Goal: Transaction & Acquisition: Book appointment/travel/reservation

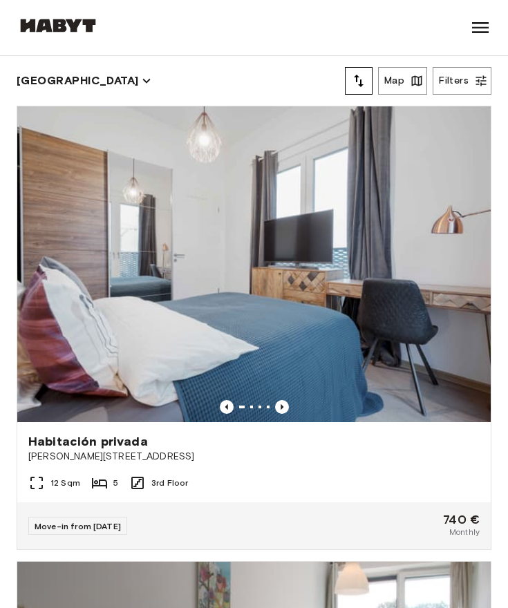
click at [486, 35] on icon at bounding box center [480, 28] width 22 height 22
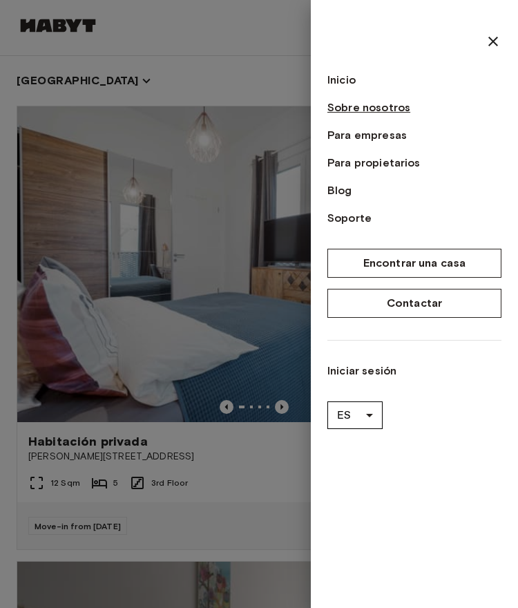
click at [391, 111] on link "Sobre nosotros" at bounding box center [415, 108] width 174 height 17
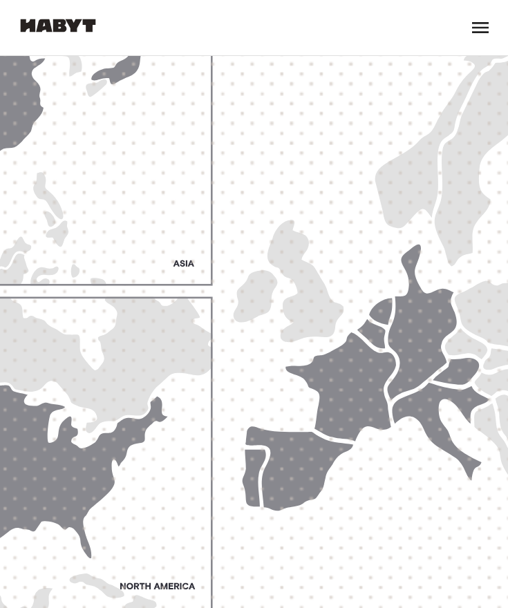
click at [484, 24] on icon at bounding box center [480, 28] width 22 height 22
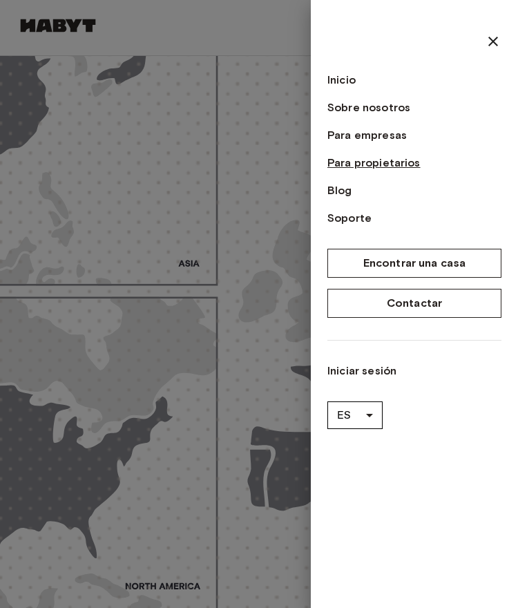
click at [382, 162] on link "Para propietarios" at bounding box center [415, 163] width 174 height 17
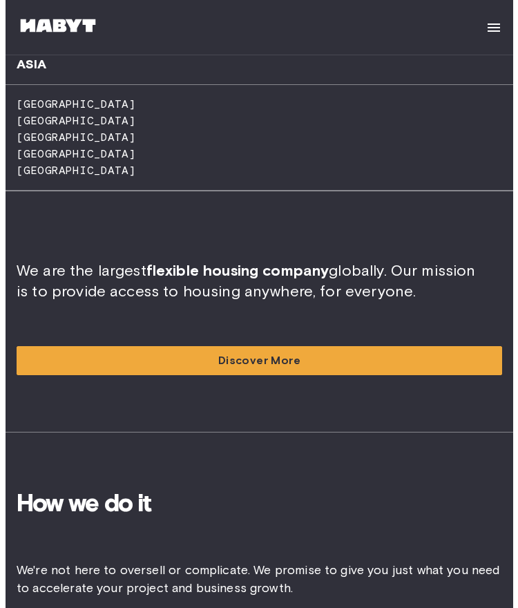
scroll to position [1395, 0]
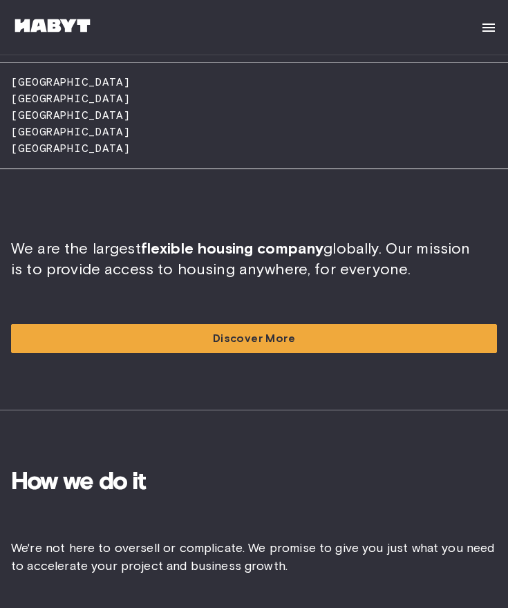
click at [493, 26] on img at bounding box center [488, 27] width 17 height 17
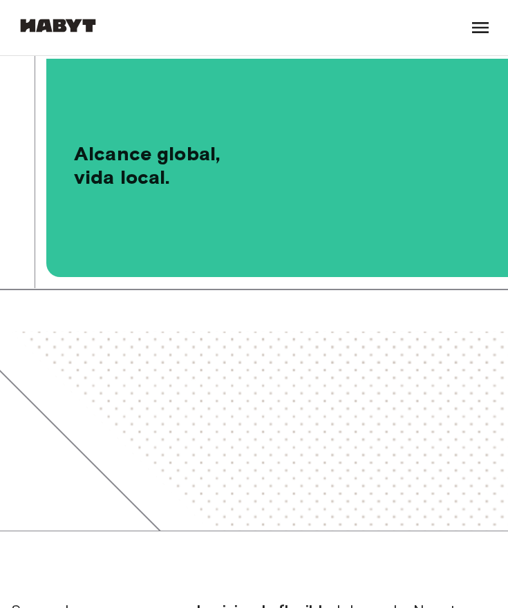
scroll to position [3, 0]
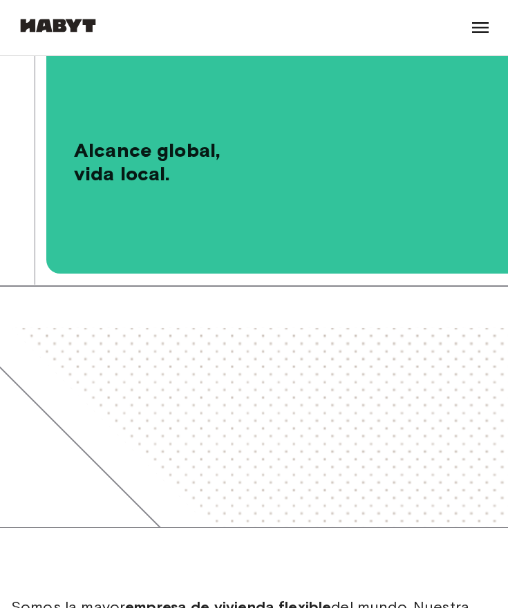
click at [68, 26] on img at bounding box center [58, 26] width 83 height 14
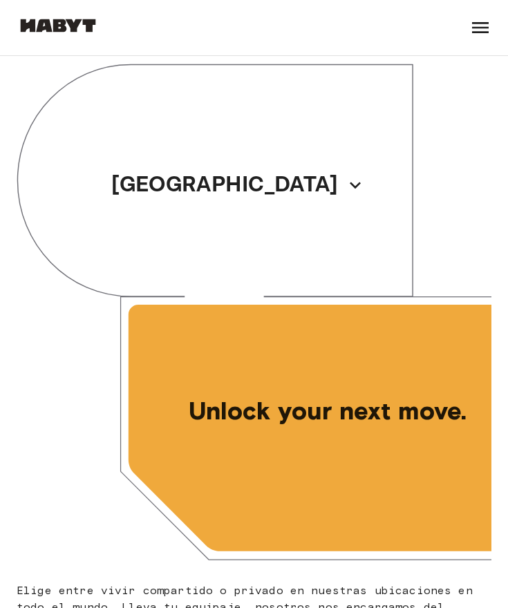
click at [477, 29] on icon at bounding box center [480, 28] width 22 height 22
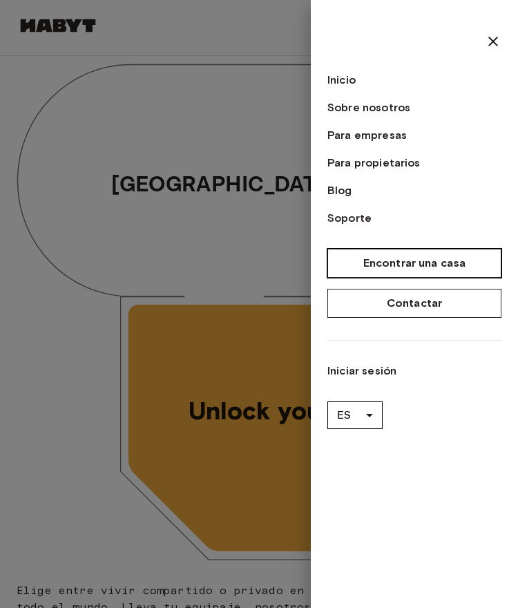
click at [466, 265] on link "Encontrar una casa" at bounding box center [415, 263] width 174 height 29
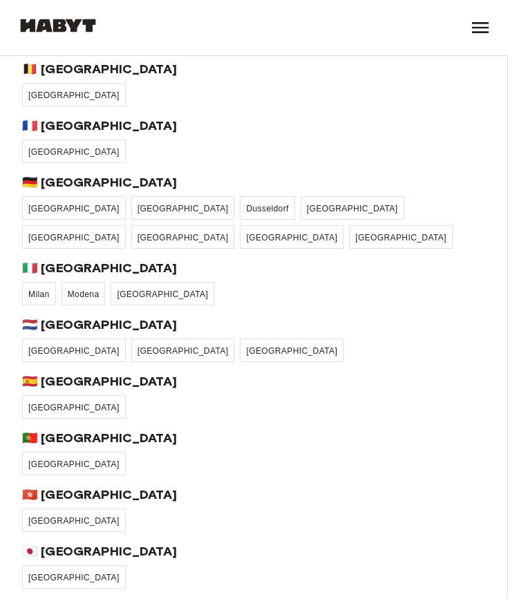
scroll to position [75, 0]
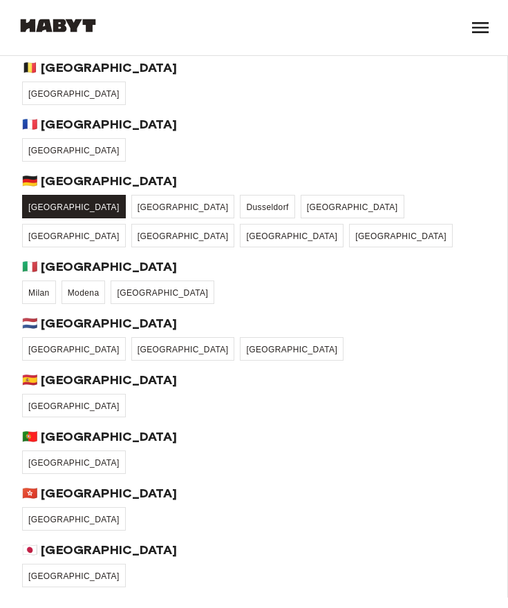
click at [33, 212] on link "[GEOGRAPHIC_DATA]" at bounding box center [74, 206] width 104 height 23
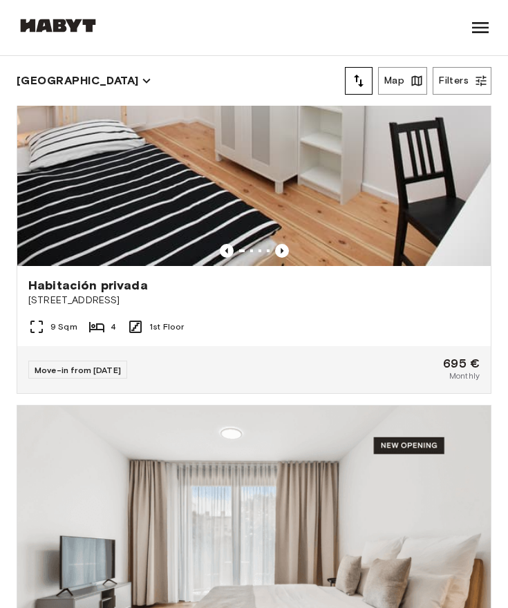
scroll to position [1066, 0]
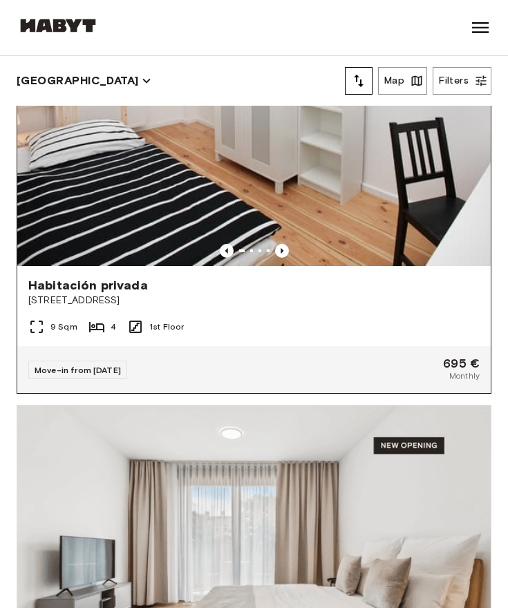
click at [463, 346] on div "Move-in from 21 Sep 25 695 € Monthly" at bounding box center [253, 369] width 473 height 47
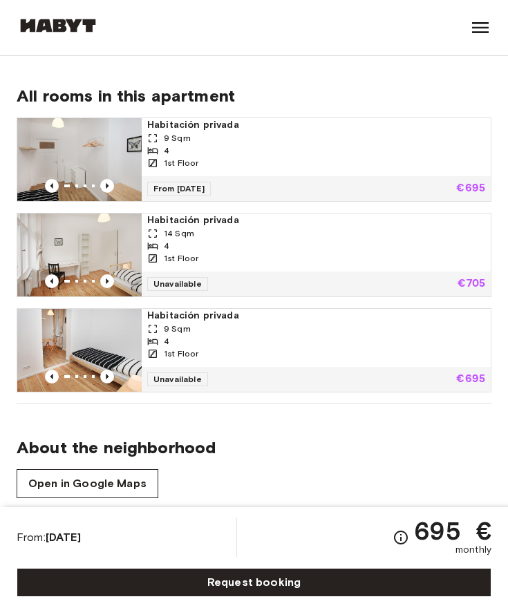
scroll to position [598, 0]
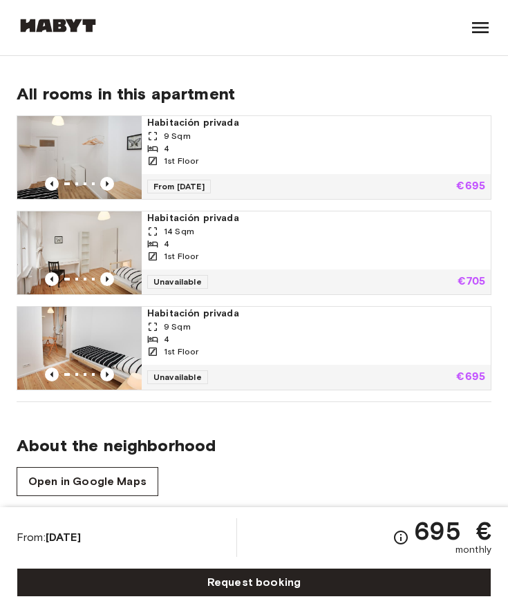
click at [419, 167] on div "Habitación privada 9 Sqm 4 1st Floor" at bounding box center [316, 145] width 349 height 58
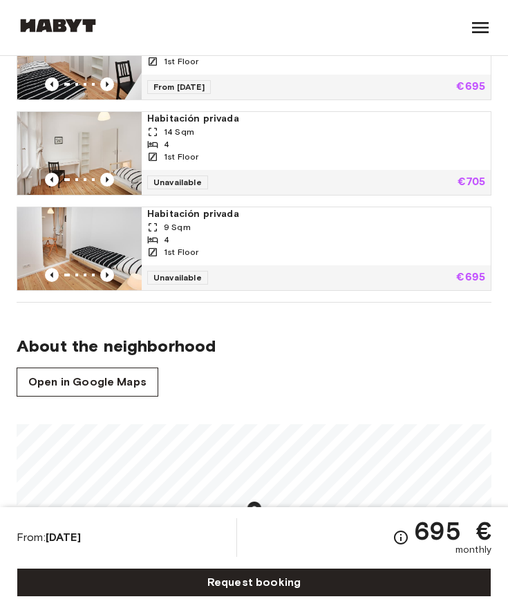
scroll to position [698, 0]
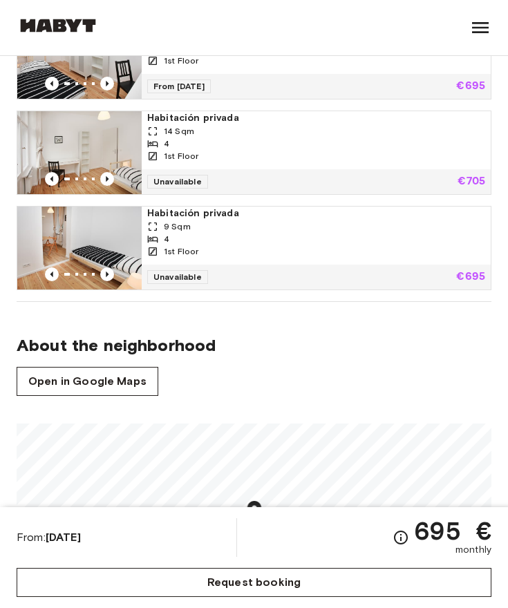
click at [441, 588] on link "Request booking" at bounding box center [254, 582] width 475 height 29
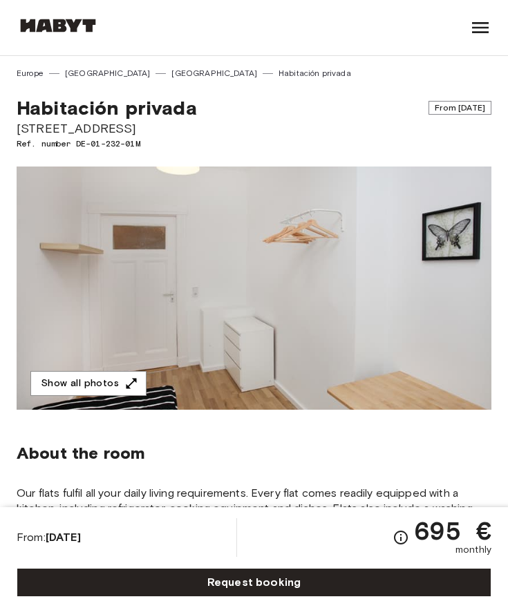
scroll to position [698, 0]
